Goal: Information Seeking & Learning: Learn about a topic

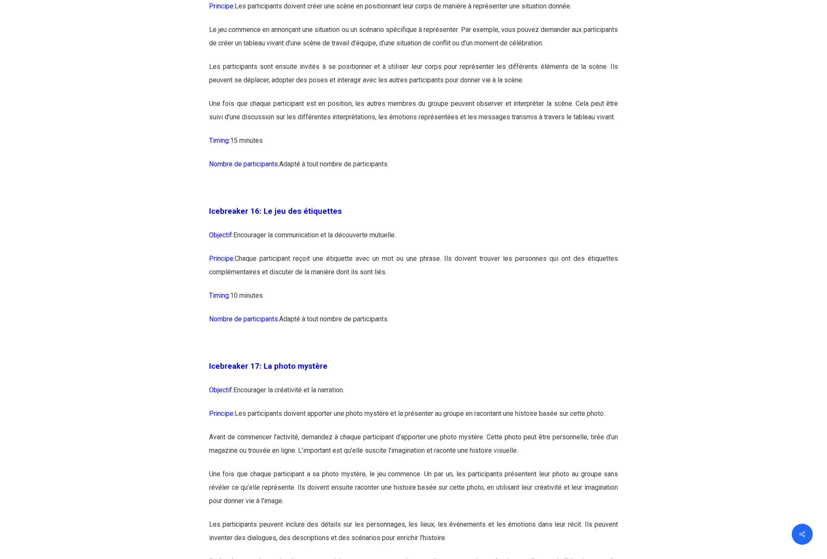
scroll to position [4428, 0]
drag, startPoint x: 362, startPoint y: 280, endPoint x: 439, endPoint y: 297, distance: 78.8
click at [439, 287] on p "Principe: Chaque participant reçoit une étiquette avec un mot ou une phrase. Il…" at bounding box center [414, 268] width 410 height 37
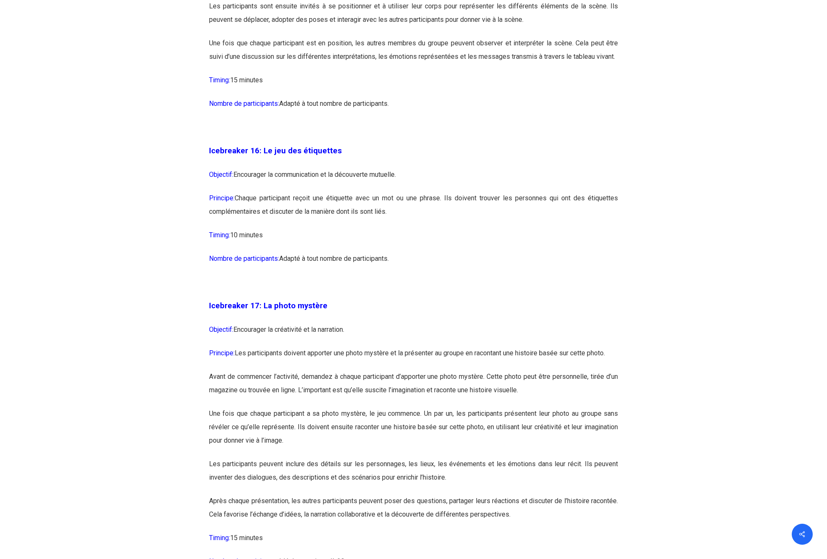
scroll to position [4485, 0]
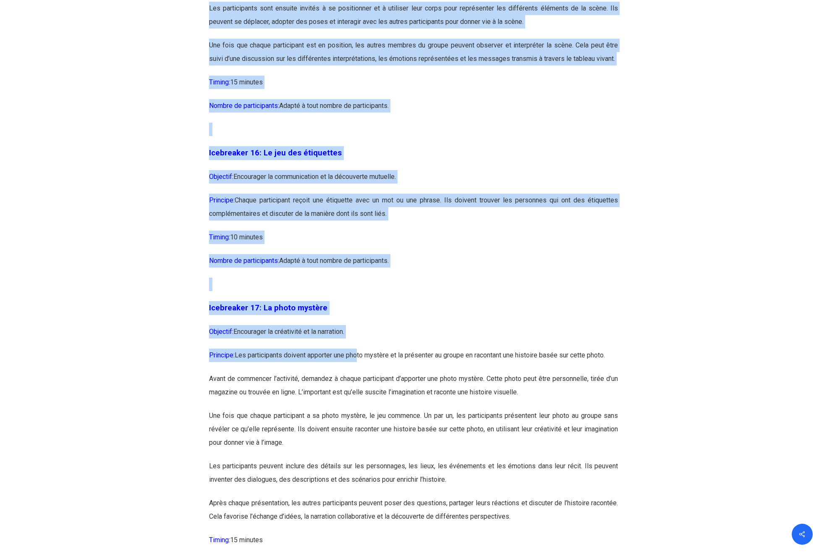
drag, startPoint x: 362, startPoint y: 381, endPoint x: 640, endPoint y: 378, distance: 278.1
click at [624, 378] on div "Icebreaker 1: Nommez votre super-pouvoir ! Objectif: Encourager l’expression in…" at bounding box center [414, 256] width 420 height 7990
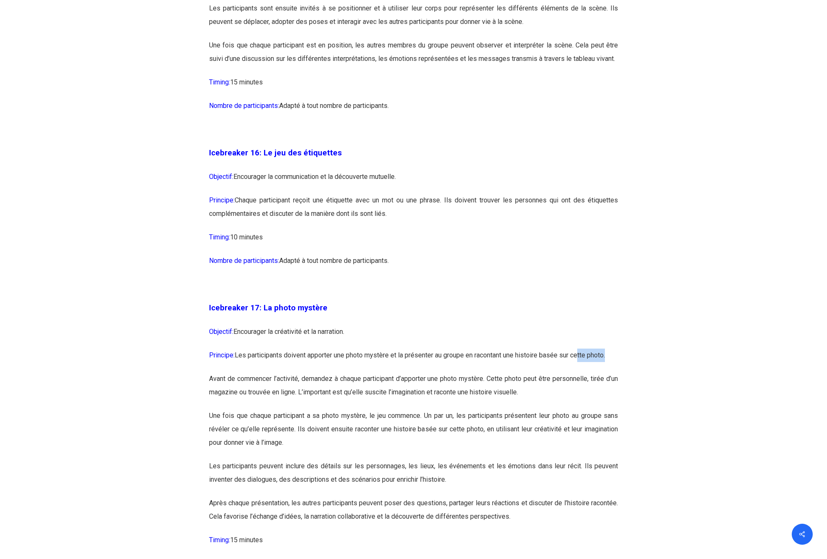
drag, startPoint x: 583, startPoint y: 381, endPoint x: 618, endPoint y: 383, distance: 34.9
click at [618, 372] on p "Principe: Les participants doivent apporter une photo mystère et la présenter a…" at bounding box center [414, 361] width 410 height 24
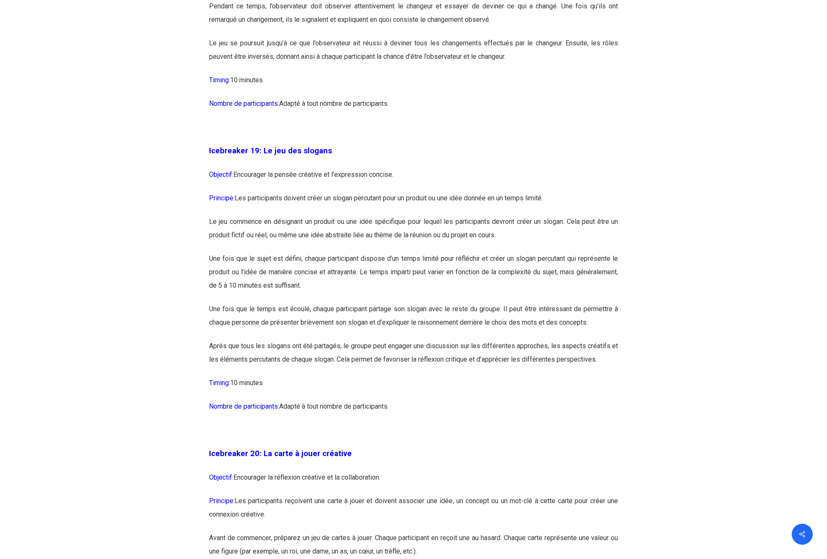
scroll to position [5275, 0]
drag, startPoint x: 329, startPoint y: 221, endPoint x: 578, endPoint y: 227, distance: 248.7
click at [578, 215] on p "Principe: Les participants doivent créer un slogan percutant pour un produit ou…" at bounding box center [414, 203] width 410 height 24
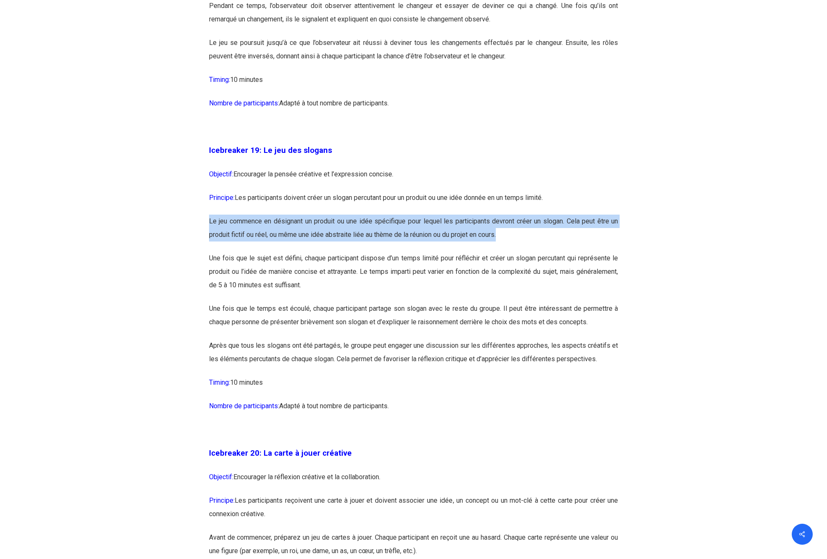
drag, startPoint x: 210, startPoint y: 248, endPoint x: 598, endPoint y: 256, distance: 387.8
click at [598, 252] on p "Le jeu commence en désignant un produit ou une idée spécifique pour lequel les …" at bounding box center [414, 233] width 410 height 37
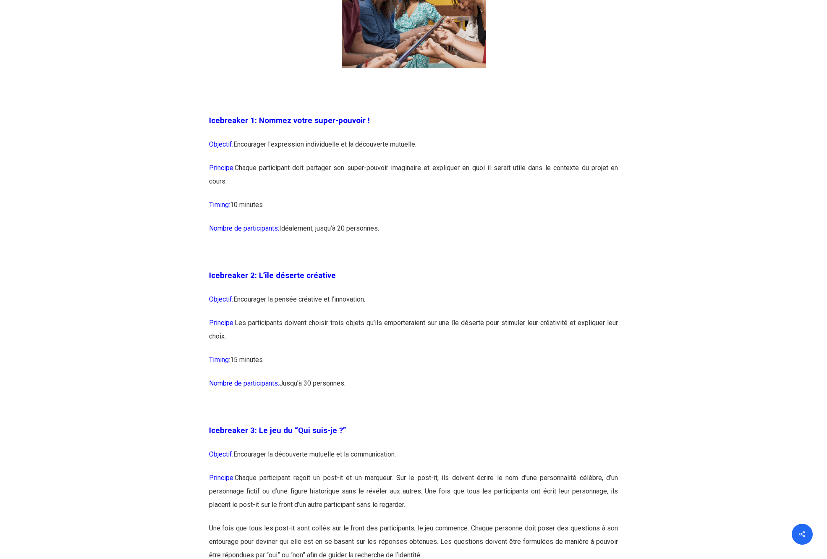
scroll to position [668, 0]
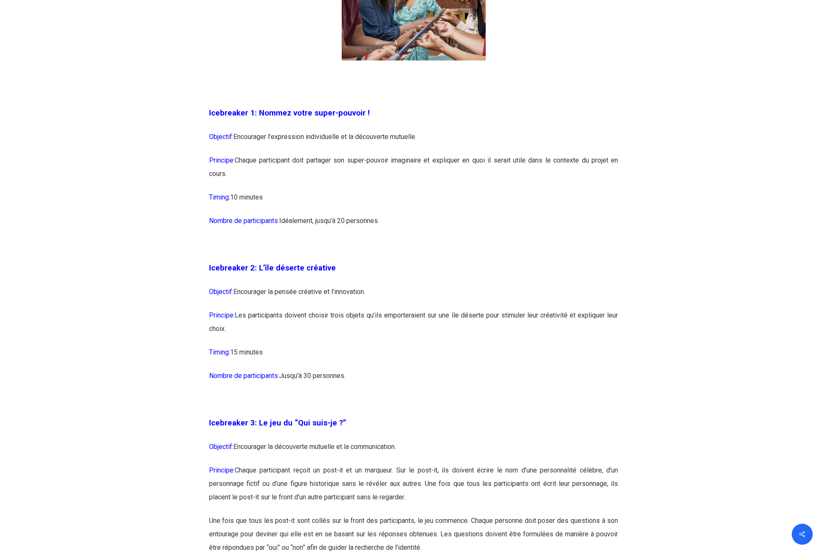
drag, startPoint x: 243, startPoint y: 163, endPoint x: 437, endPoint y: 170, distance: 194.2
click at [437, 170] on p "Principe: Chaque participant doit partager son super-pouvoir imaginaire et expl…" at bounding box center [414, 172] width 410 height 37
click at [449, 163] on p "Principe: Chaque participant doit partager son super-pouvoir imaginaire et expl…" at bounding box center [414, 172] width 410 height 37
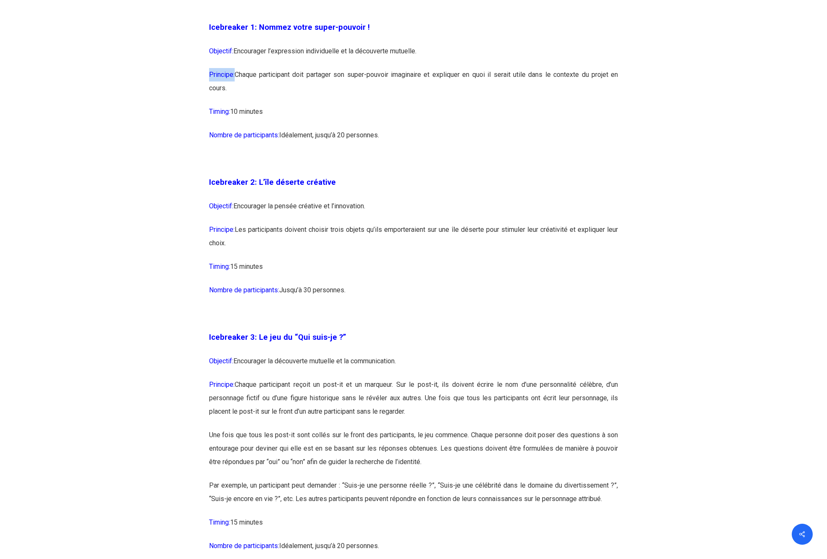
scroll to position [757, 0]
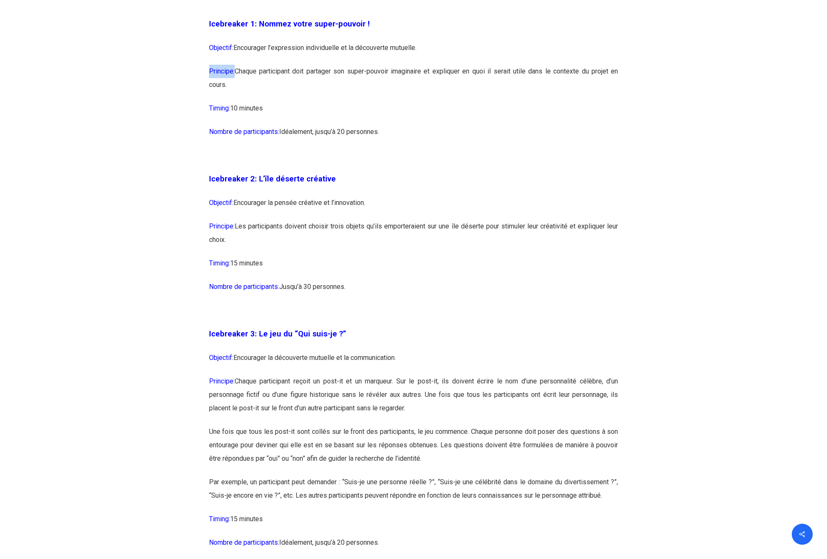
drag, startPoint x: 282, startPoint y: 200, endPoint x: 397, endPoint y: 199, distance: 115.1
click at [397, 199] on p "Objectif: Encourager la pensée créative et l’innovation." at bounding box center [414, 208] width 410 height 24
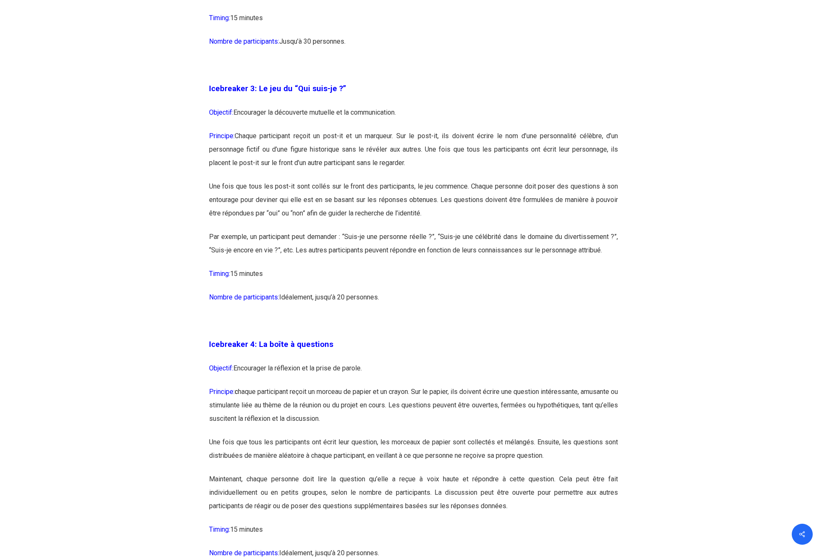
scroll to position [1003, 0]
drag, startPoint x: 344, startPoint y: 134, endPoint x: 530, endPoint y: 164, distance: 188.4
click at [530, 164] on p "Principe: Chaque participant reçoit un post-it et un marqueur. Sur le post-it, …" at bounding box center [414, 154] width 410 height 50
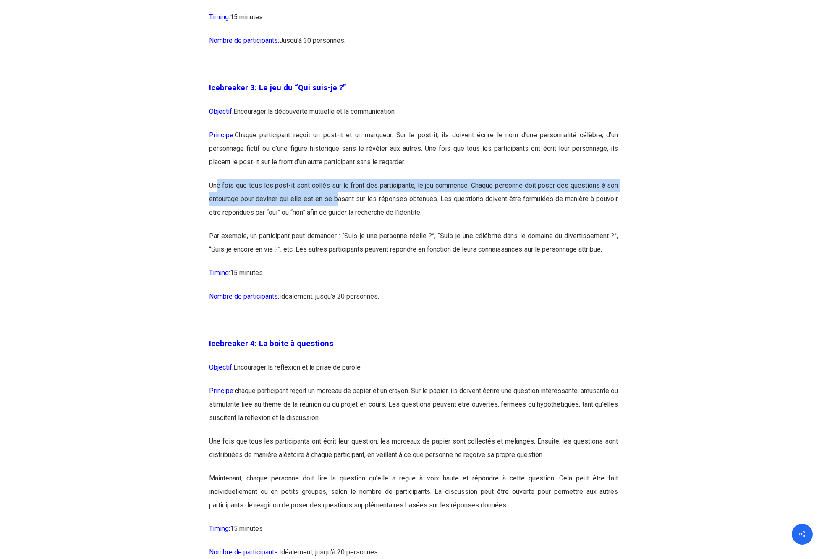
drag, startPoint x: 216, startPoint y: 187, endPoint x: 372, endPoint y: 188, distance: 155.4
click at [359, 194] on p "Une fois que tous les post-it sont collés sur le front des participants, le jeu…" at bounding box center [414, 204] width 410 height 50
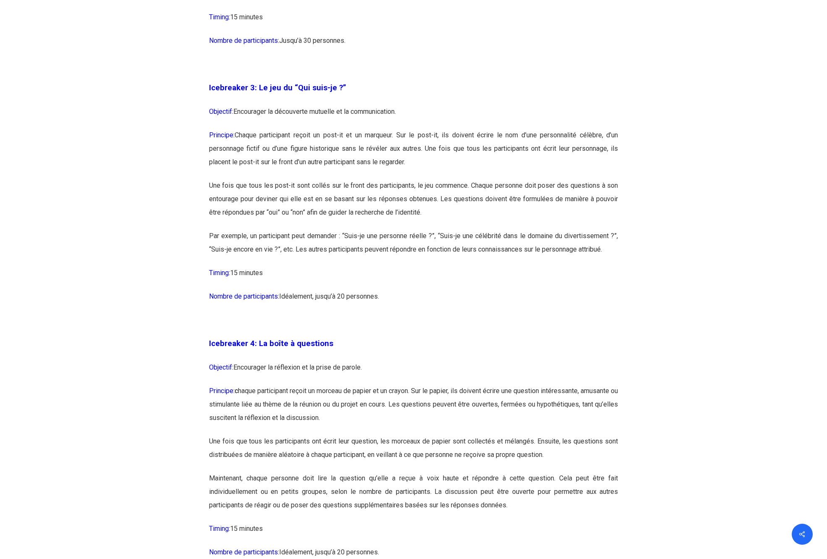
click at [415, 193] on p "Une fois que tous les post-it sont collés sur le front des participants, le jeu…" at bounding box center [414, 204] width 410 height 50
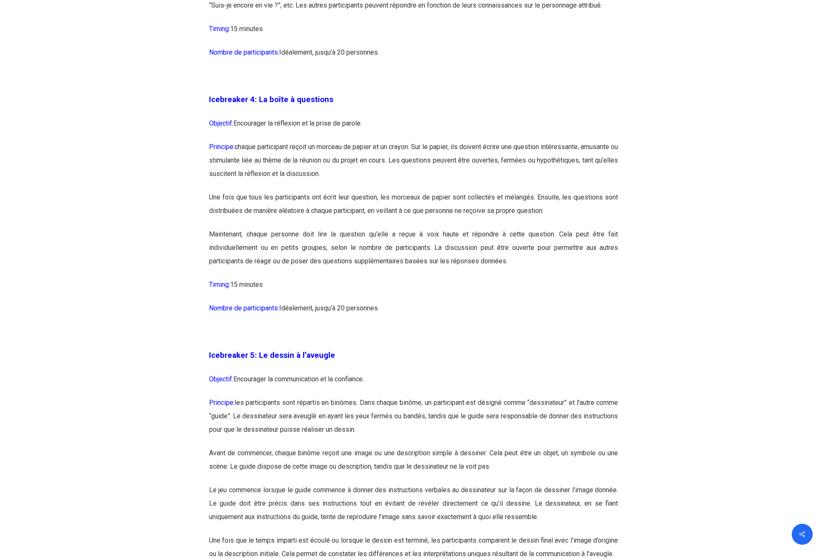
scroll to position [1248, 0]
click at [339, 147] on p "Principe: c haque participant reçoit un morceau de papier et un crayon. Sur le …" at bounding box center [414, 164] width 410 height 50
click at [262, 159] on p "Principe: c haque participant reçoit un morceau de papier et un crayon. Sur le …" at bounding box center [414, 164] width 410 height 50
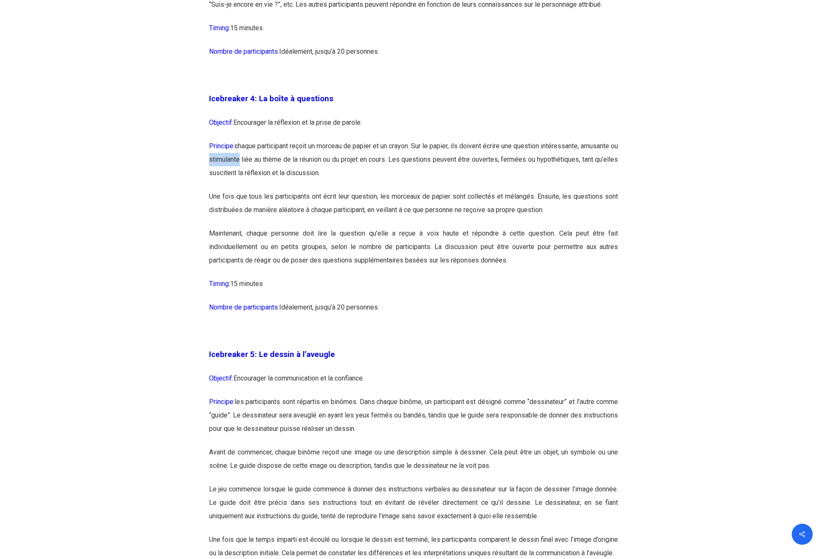
click at [262, 159] on p "Principe: c haque participant reçoit un morceau de papier et un crayon. Sur le …" at bounding box center [414, 164] width 410 height 50
click at [467, 160] on p "Principe: c haque participant reçoit un morceau de papier et un crayon. Sur le …" at bounding box center [414, 164] width 410 height 50
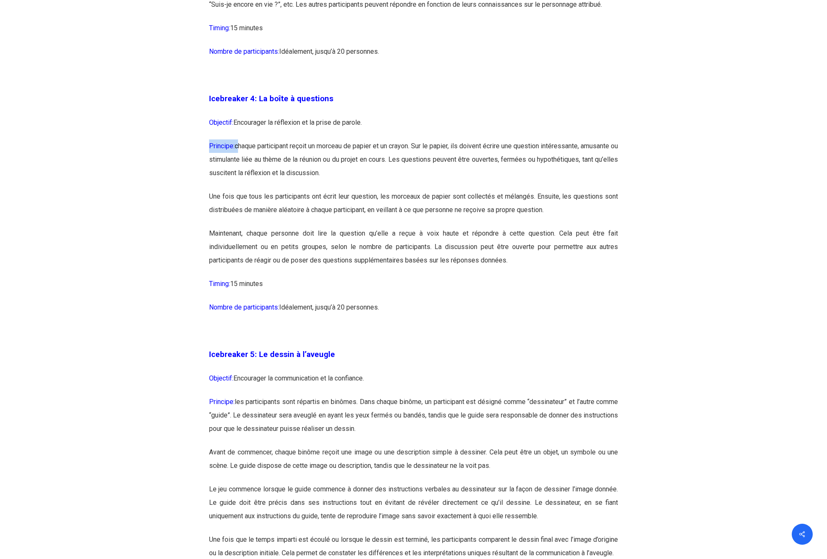
click at [303, 172] on p "Principe: c haque participant reçoit un morceau de papier et un crayon. Sur le …" at bounding box center [414, 164] width 410 height 50
click at [226, 196] on p "Une fois que tous les participants ont écrit leur question, les morceaux de pap…" at bounding box center [414, 208] width 410 height 37
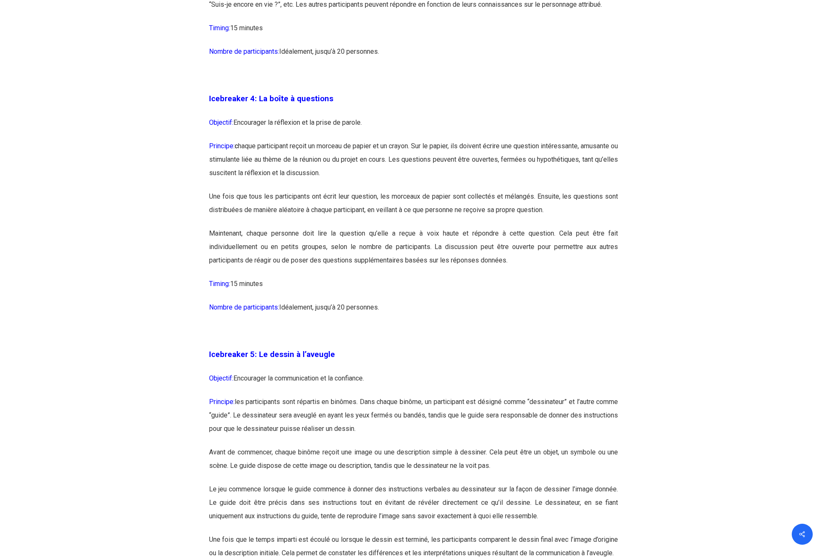
click at [226, 196] on p "Une fois que tous les participants ont écrit leur question, les morceaux de pap…" at bounding box center [414, 208] width 410 height 37
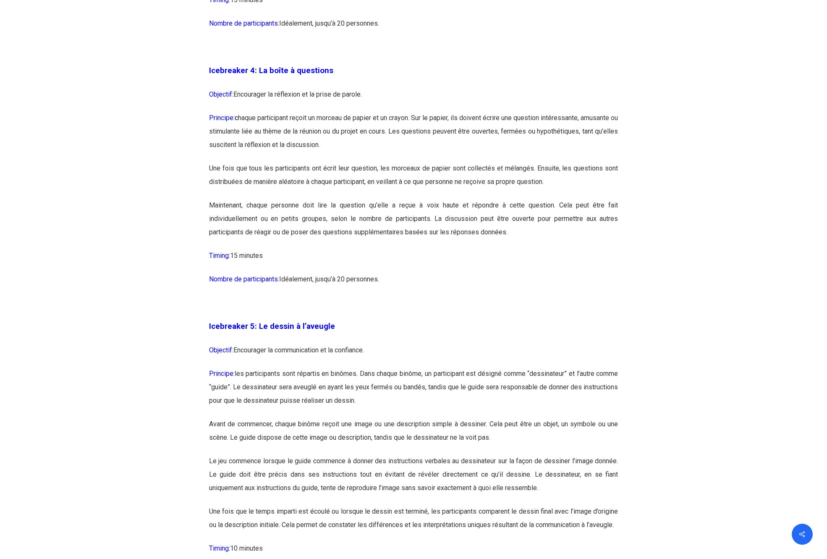
scroll to position [1277, 0]
click at [228, 181] on p "Une fois que tous les participants ont écrit leur question, les morceaux de pap…" at bounding box center [414, 178] width 410 height 37
click at [227, 179] on p "Une fois que tous les participants ont écrit leur question, les morceaux de pap…" at bounding box center [414, 178] width 410 height 37
click at [257, 130] on p "Principe: c haque participant reçoit un morceau de papier et un crayon. Sur le …" at bounding box center [414, 135] width 410 height 50
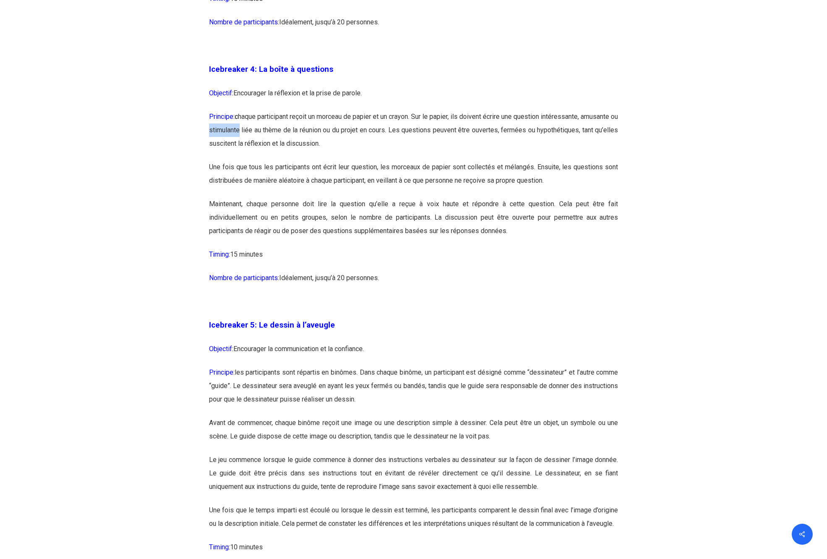
click at [257, 130] on p "Principe: c haque participant reçoit un morceau de papier et un crayon. Sur le …" at bounding box center [414, 135] width 410 height 50
click at [234, 203] on p "Maintenant, chaque personne doit lire la question qu’elle a reçue à voix haute …" at bounding box center [414, 222] width 410 height 50
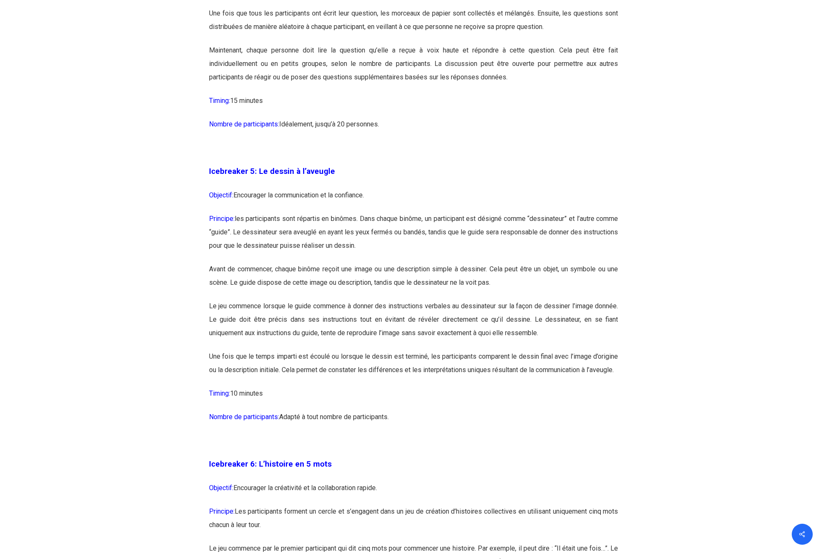
scroll to position [1437, 0]
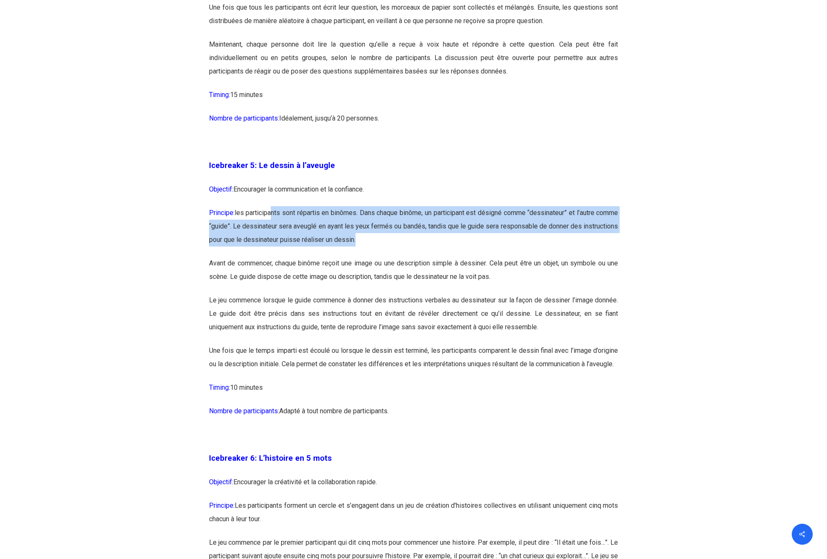
drag, startPoint x: 276, startPoint y: 213, endPoint x: 438, endPoint y: 243, distance: 164.9
click at [438, 243] on p "Principe: les participants sont répartis en binômes. Dans chaque binôme, un par…" at bounding box center [414, 231] width 410 height 50
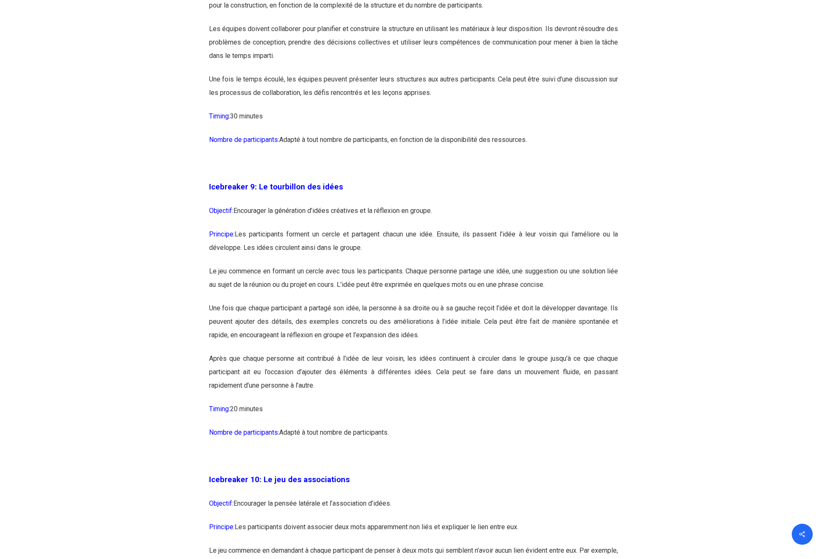
scroll to position [2593, 0]
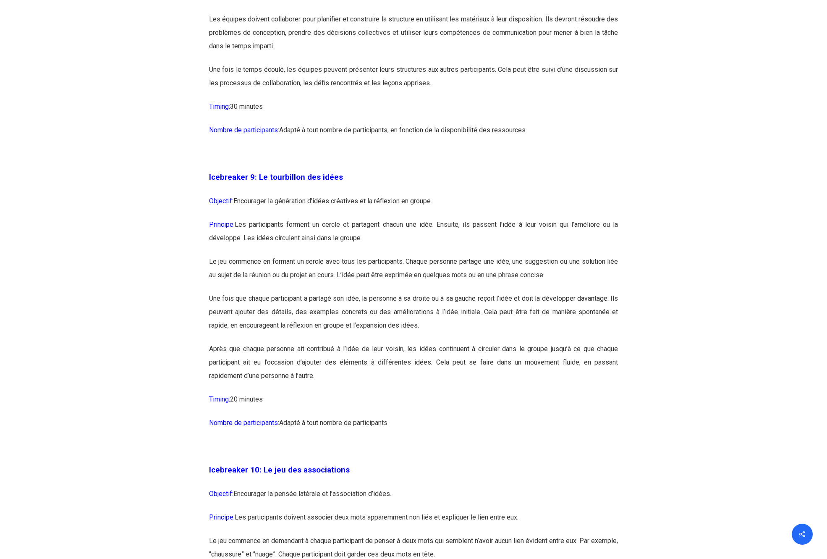
click at [449, 249] on p "Principe: Les participants forment un cercle et partagent chacun une idée. Ensu…" at bounding box center [414, 236] width 410 height 37
click at [255, 255] on p "Principe: Les participants forment un cercle et partagent chacun une idée. Ensu…" at bounding box center [414, 236] width 410 height 37
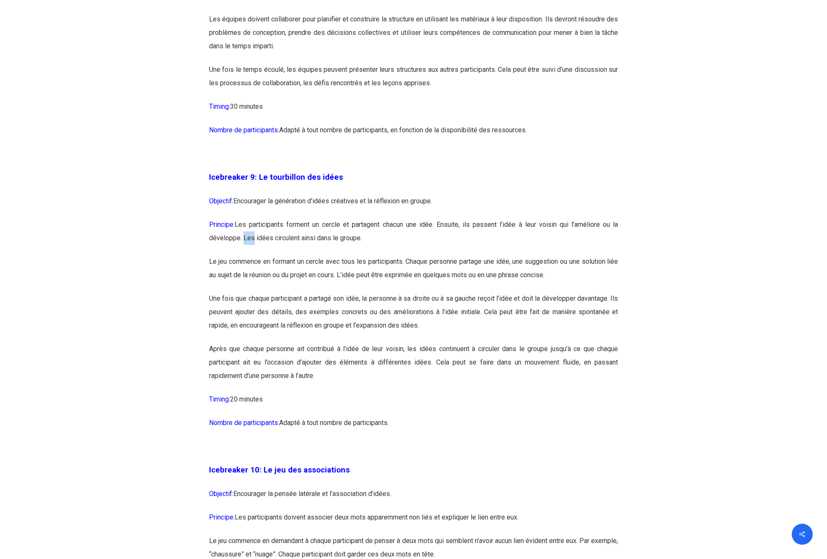
click at [255, 255] on p "Principe: Les participants forment un cercle et partagent chacun une idée. Ensu…" at bounding box center [414, 236] width 410 height 37
click at [270, 286] on p "Le jeu commence en formant un cercle avec tous les participants. Chaque personn…" at bounding box center [414, 273] width 410 height 37
click at [272, 287] on p "Le jeu commence en formant un cercle avec tous les participants. Chaque personn…" at bounding box center [414, 273] width 410 height 37
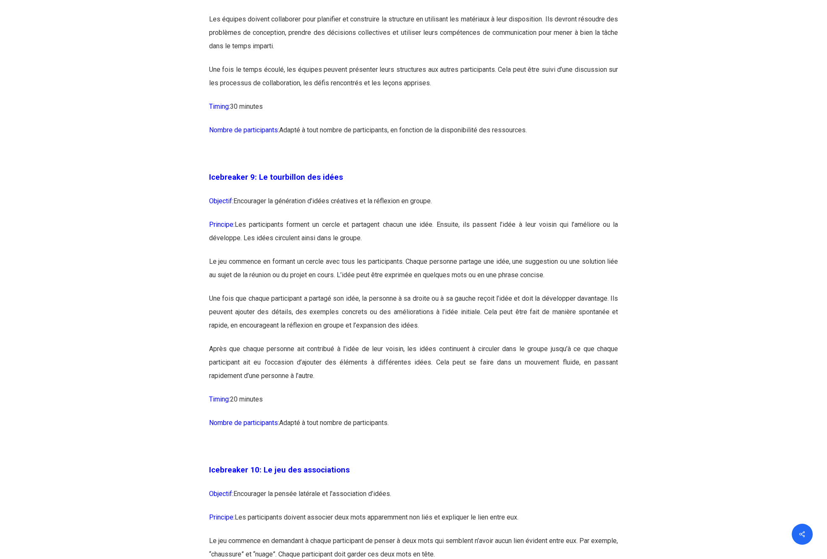
click at [272, 287] on p "Le jeu commence en formant un cercle avec tous les participants. Chaque personn…" at bounding box center [414, 273] width 410 height 37
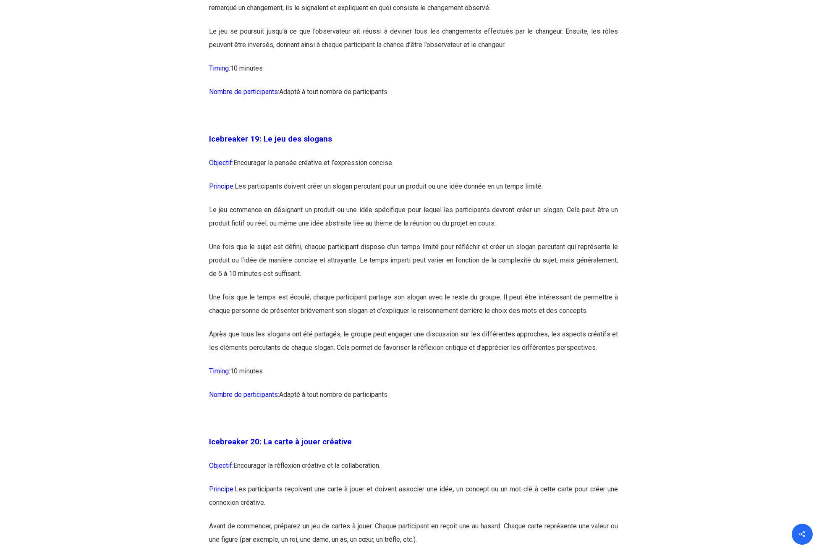
scroll to position [5298, 0]
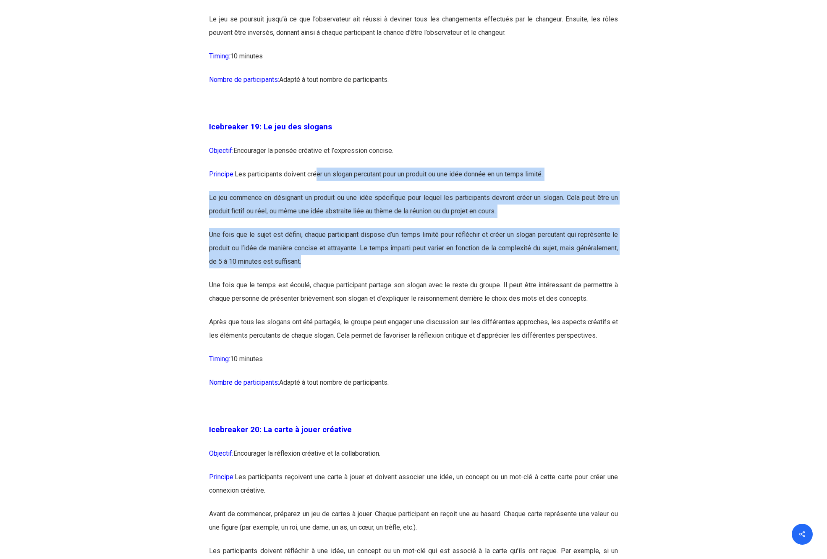
drag, startPoint x: 321, startPoint y: 202, endPoint x: 546, endPoint y: 299, distance: 244.9
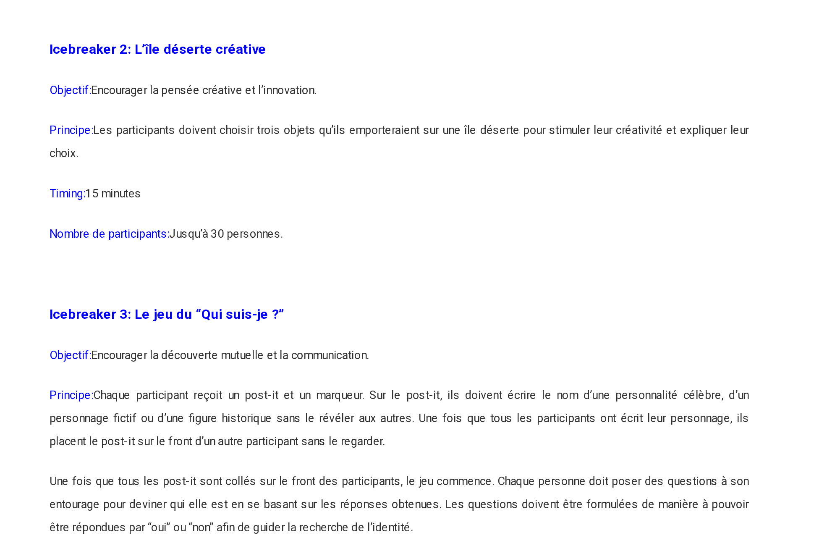
scroll to position [677, 0]
